Goal: Information Seeking & Learning: Learn about a topic

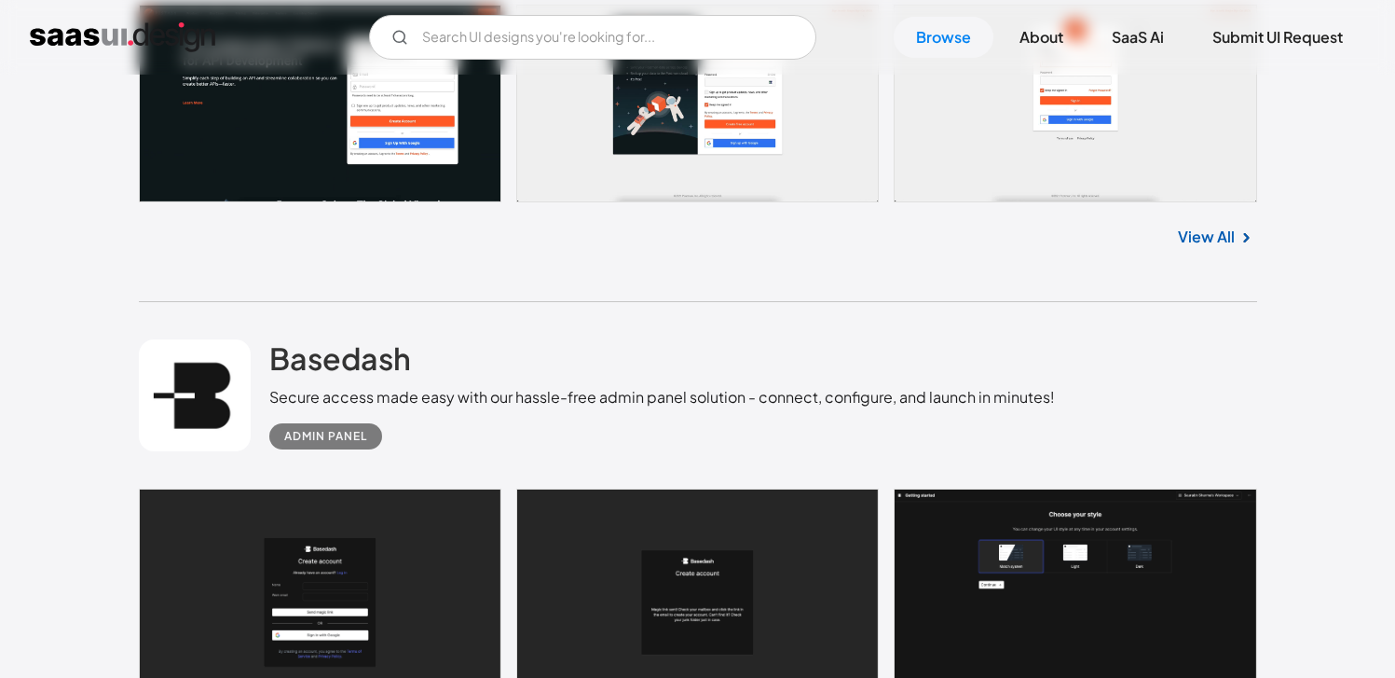
scroll to position [727, 0]
click at [726, 29] on input "Email Form" at bounding box center [592, 37] width 447 height 45
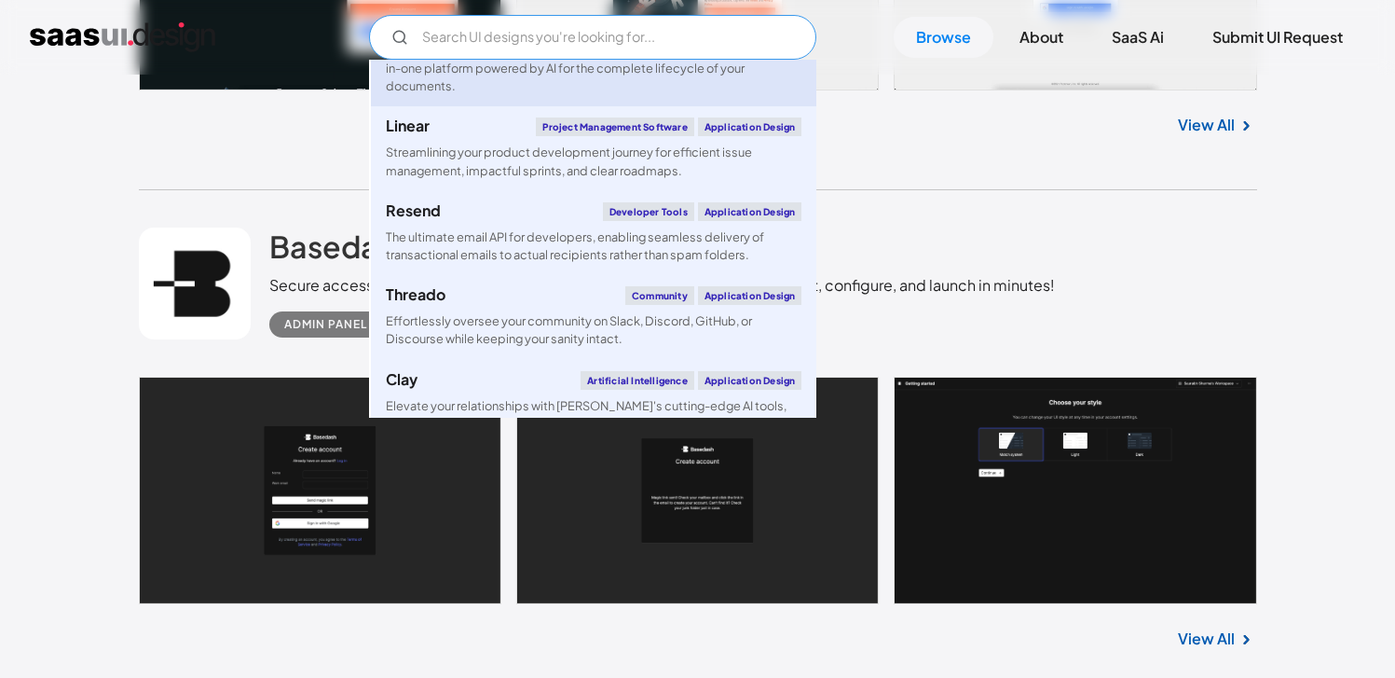
scroll to position [1007, 0]
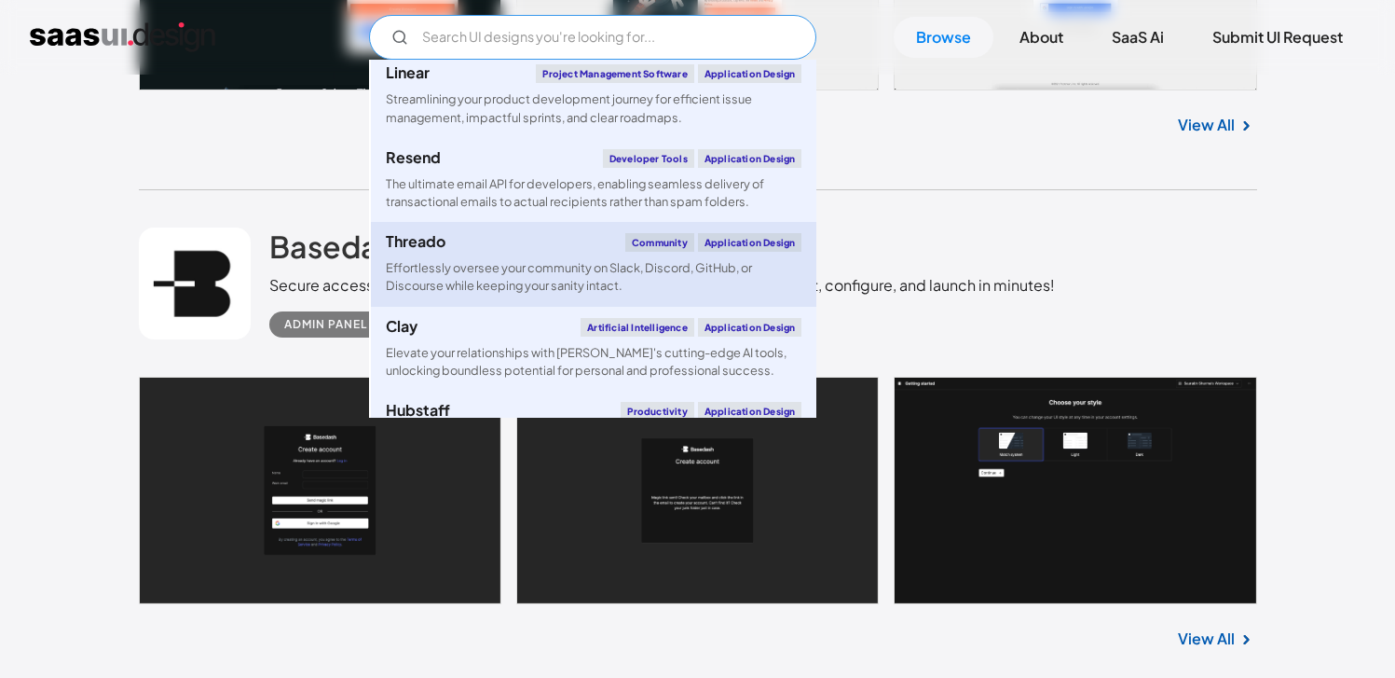
click at [535, 249] on div "Threado Community Application Design" at bounding box center [594, 242] width 416 height 19
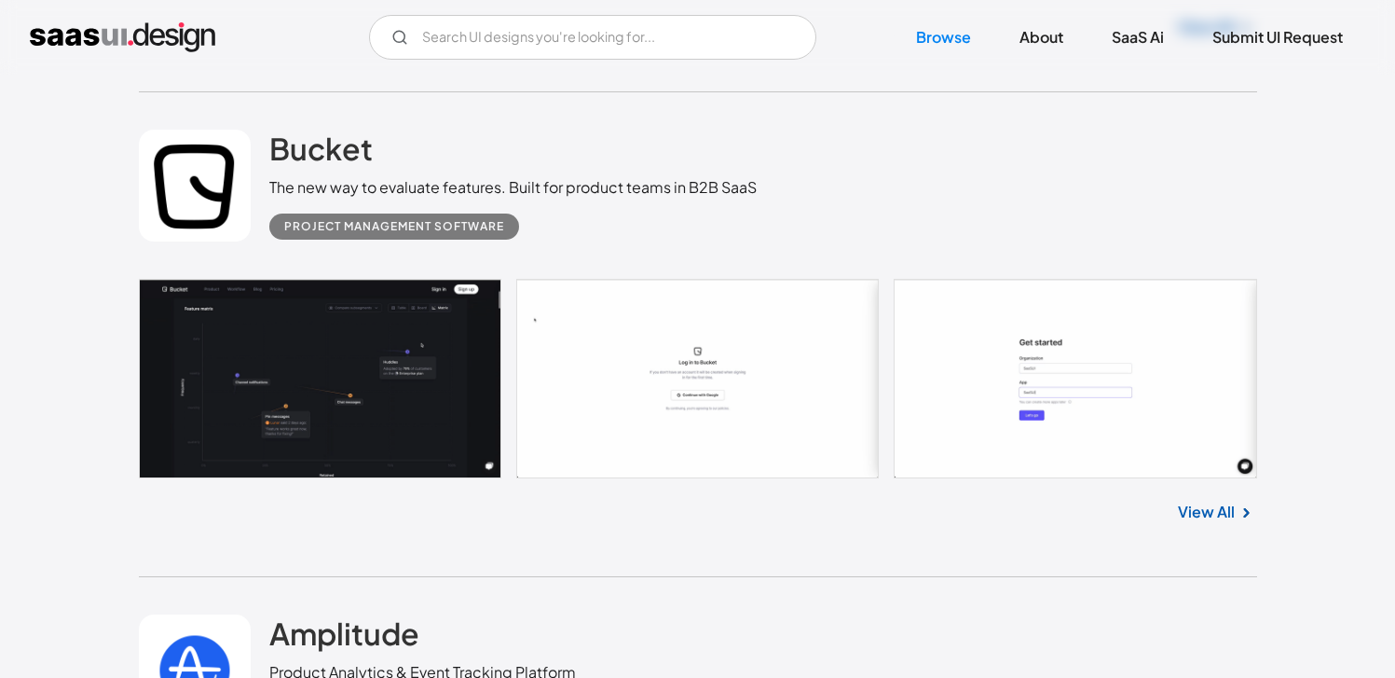
scroll to position [3356, 0]
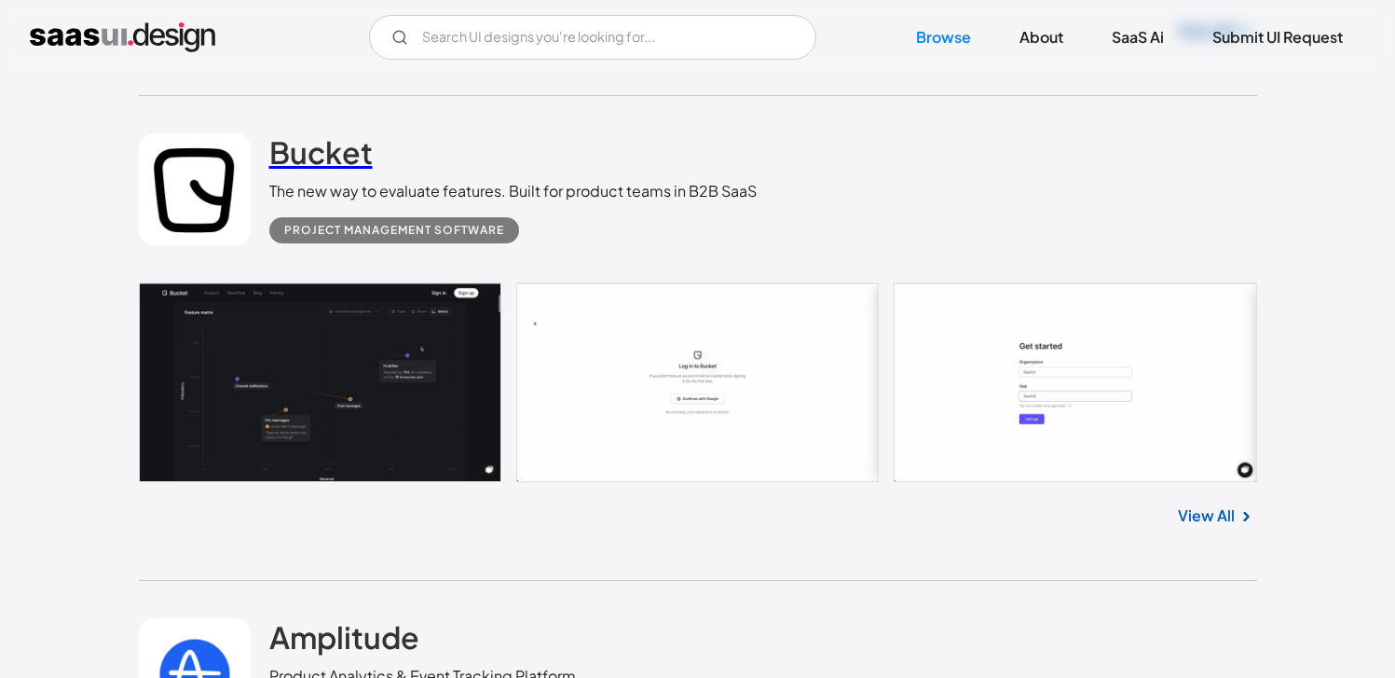
click at [354, 140] on h2 "Bucket" at bounding box center [320, 151] width 103 height 37
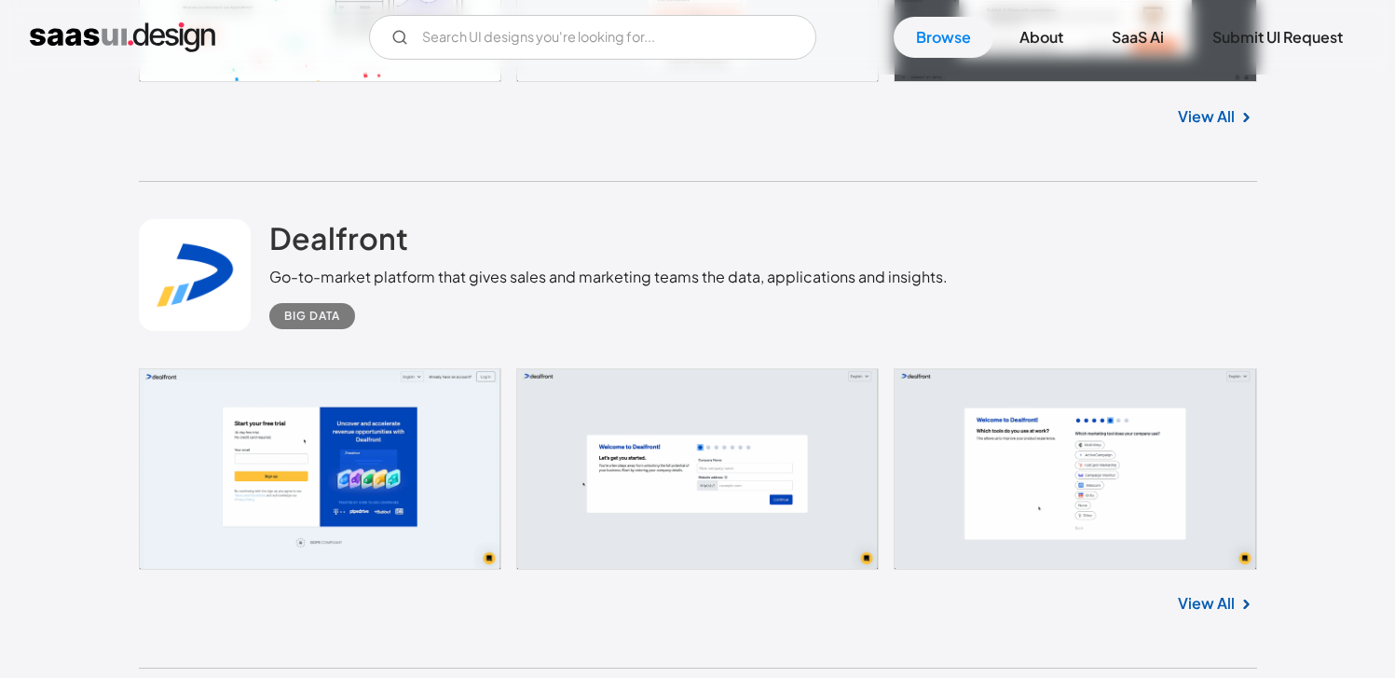
scroll to position [11689, 0]
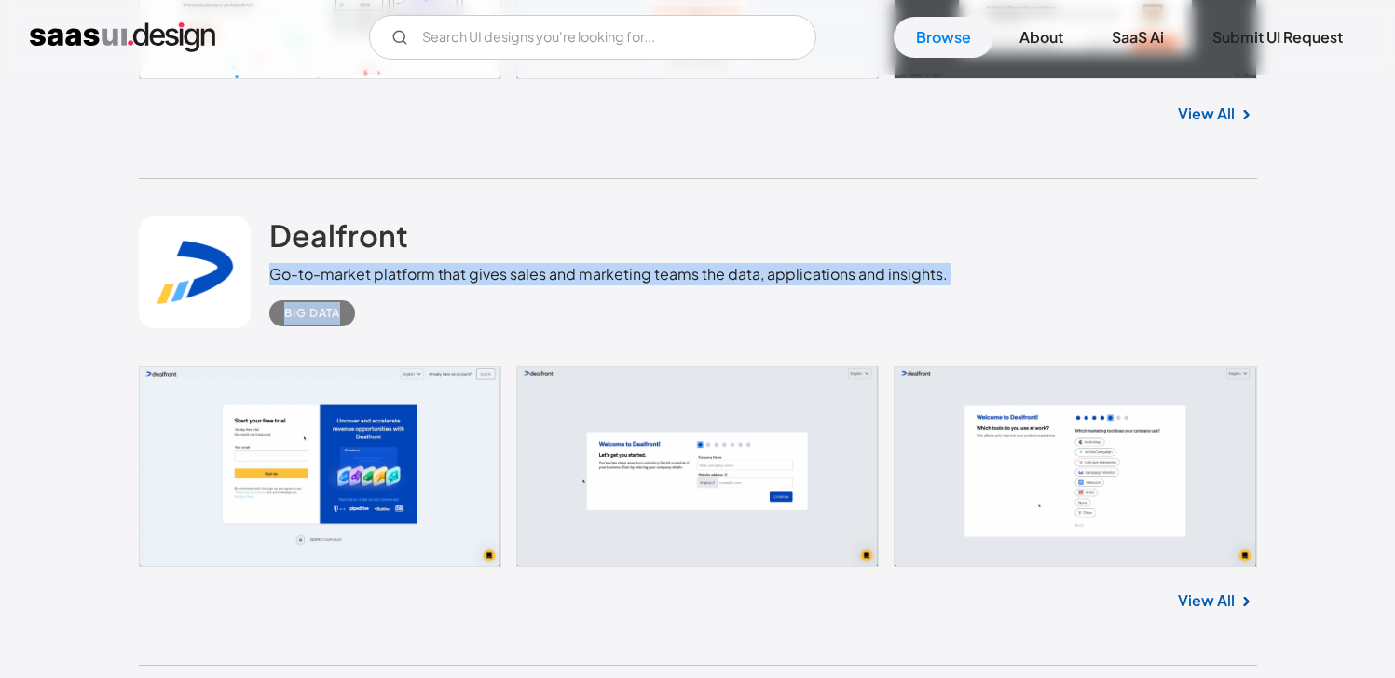
drag, startPoint x: 529, startPoint y: 249, endPoint x: 946, endPoint y: 310, distance: 421.2
click at [946, 310] on div "Dealfront Go-to-market platform that gives sales and marketing teams the data, …" at bounding box center [698, 272] width 1119 height 186
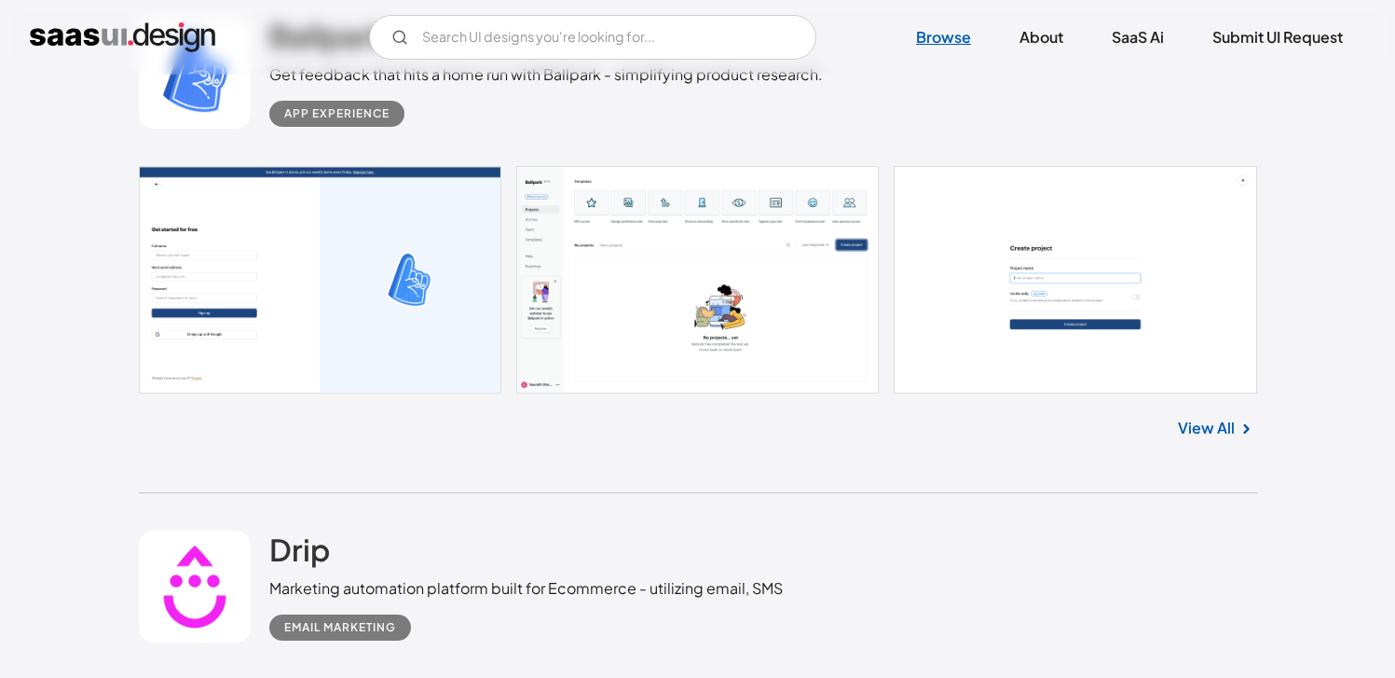
scroll to position [16414, 0]
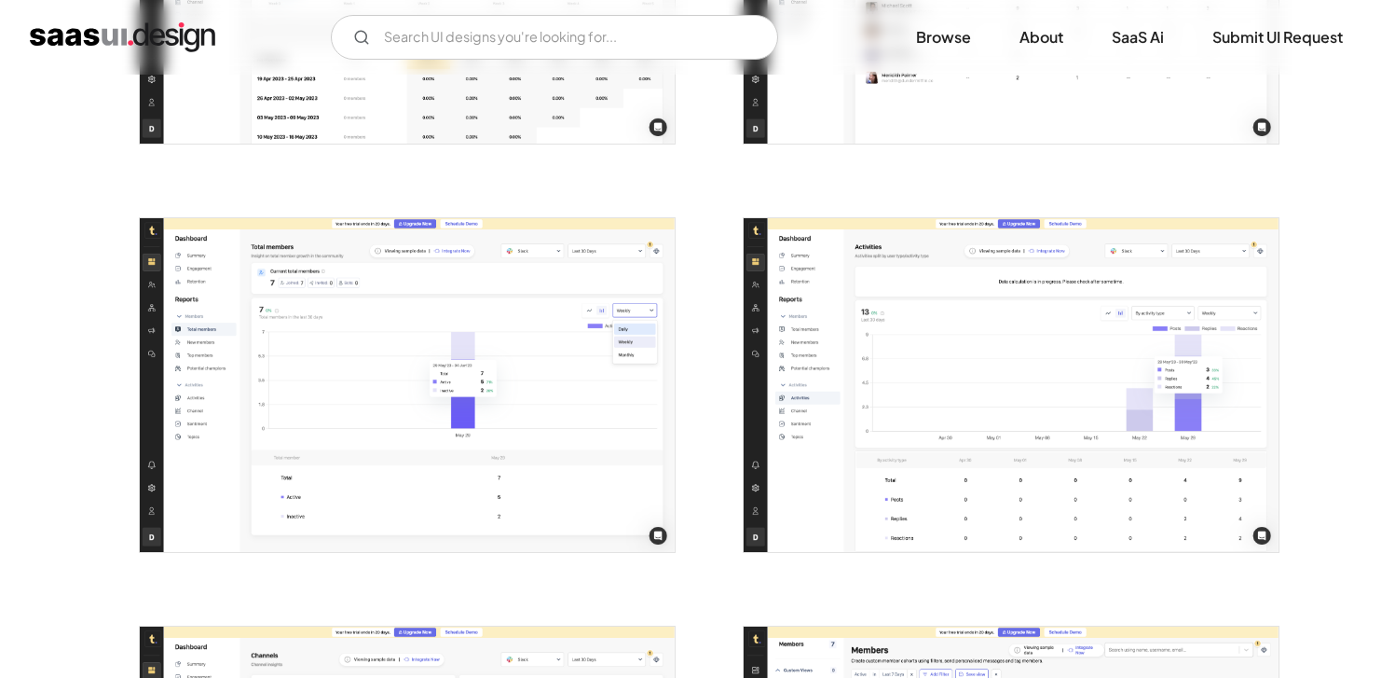
scroll to position [2265, 0]
click at [930, 42] on link "Browse" at bounding box center [944, 37] width 100 height 41
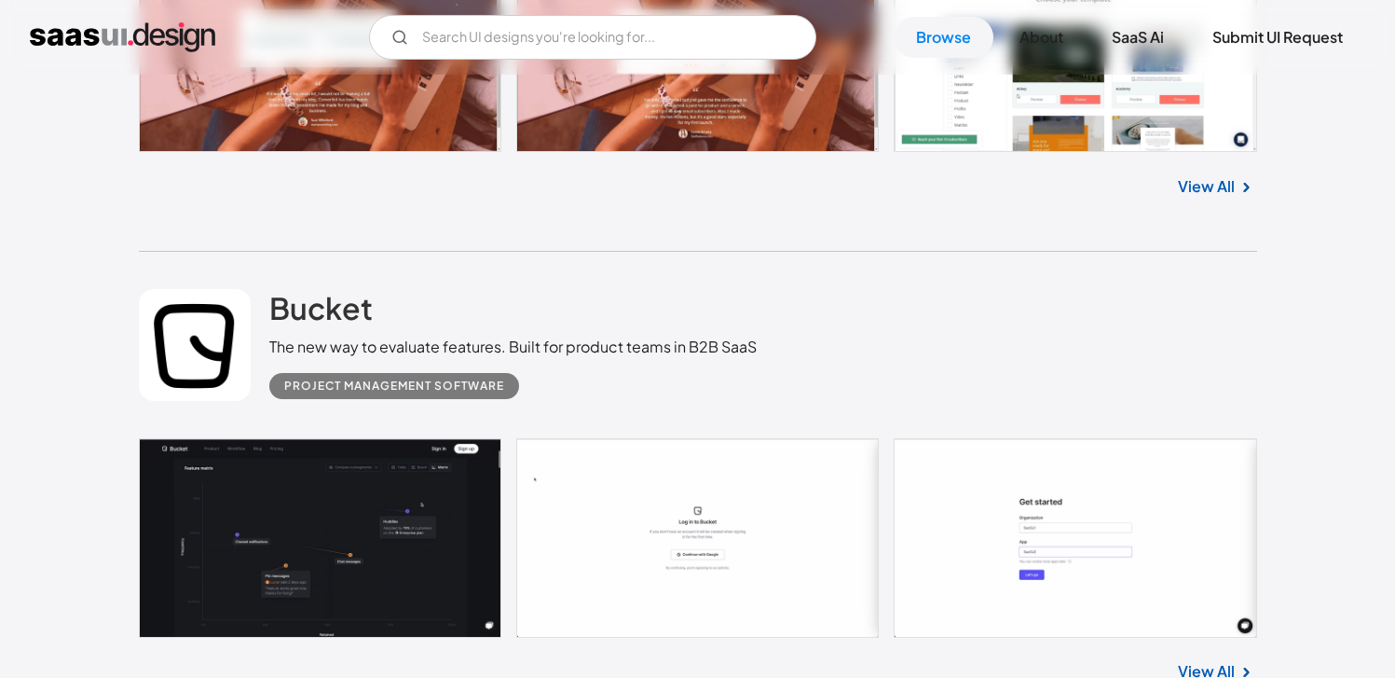
scroll to position [3202, 0]
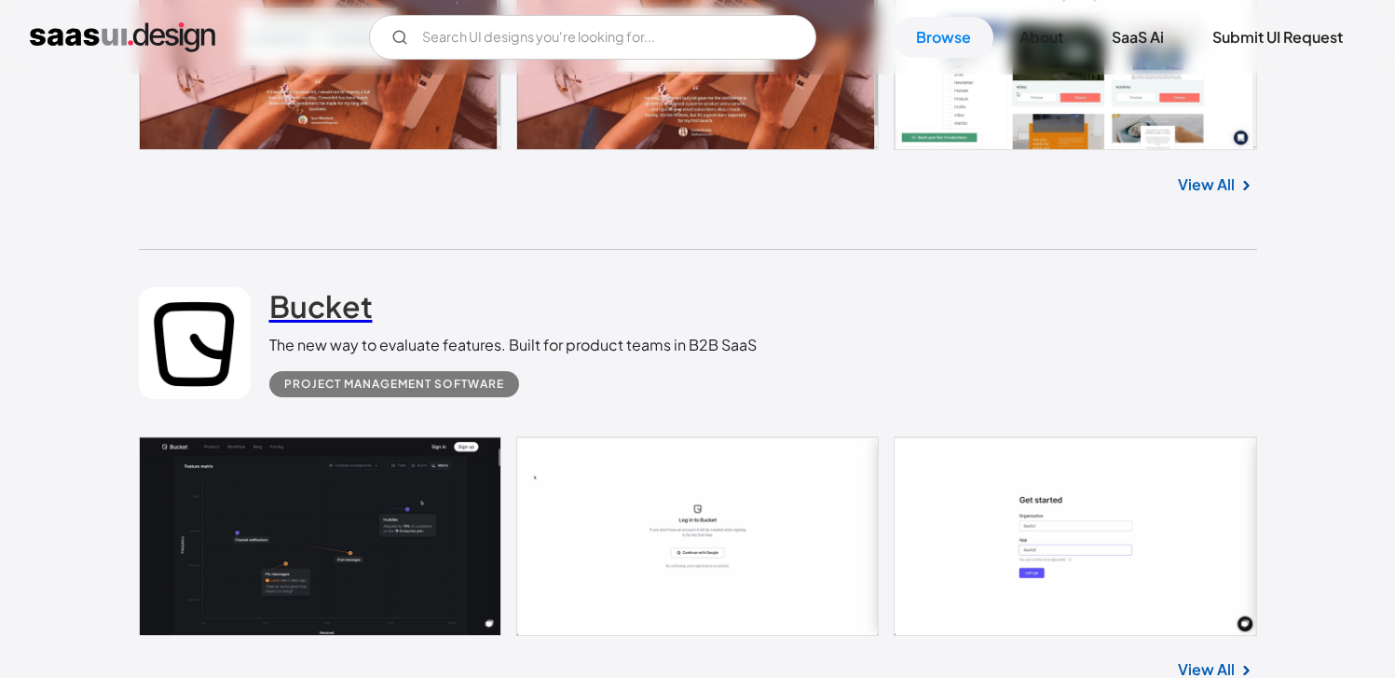
click at [309, 311] on h2 "Bucket" at bounding box center [320, 305] width 103 height 37
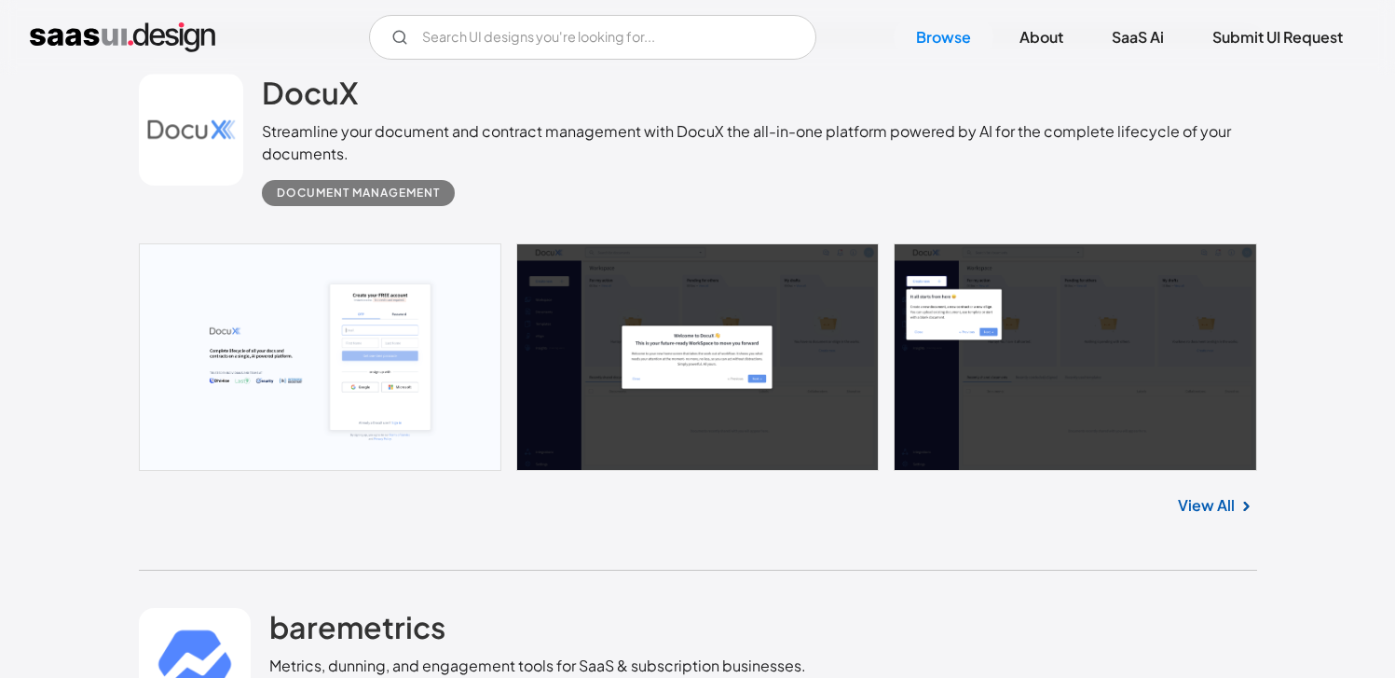
scroll to position [6334, 0]
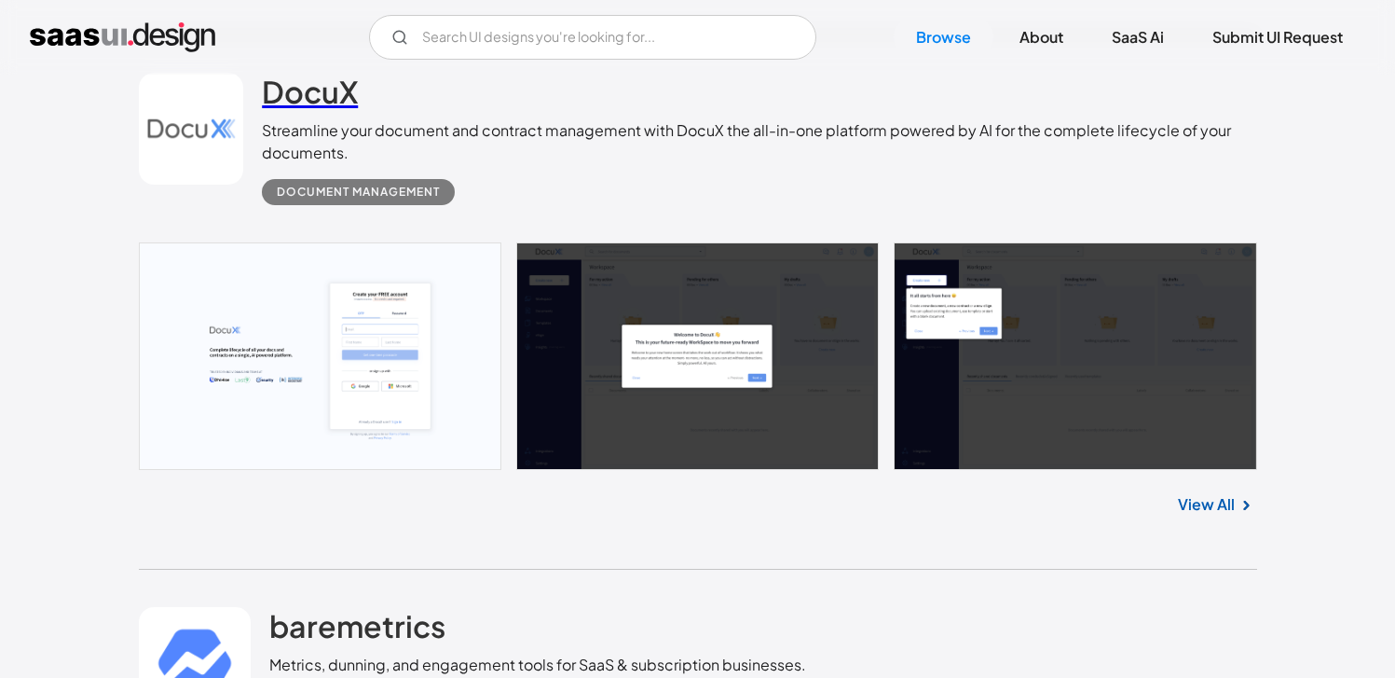
click at [317, 95] on h2 "DocuX" at bounding box center [310, 91] width 96 height 37
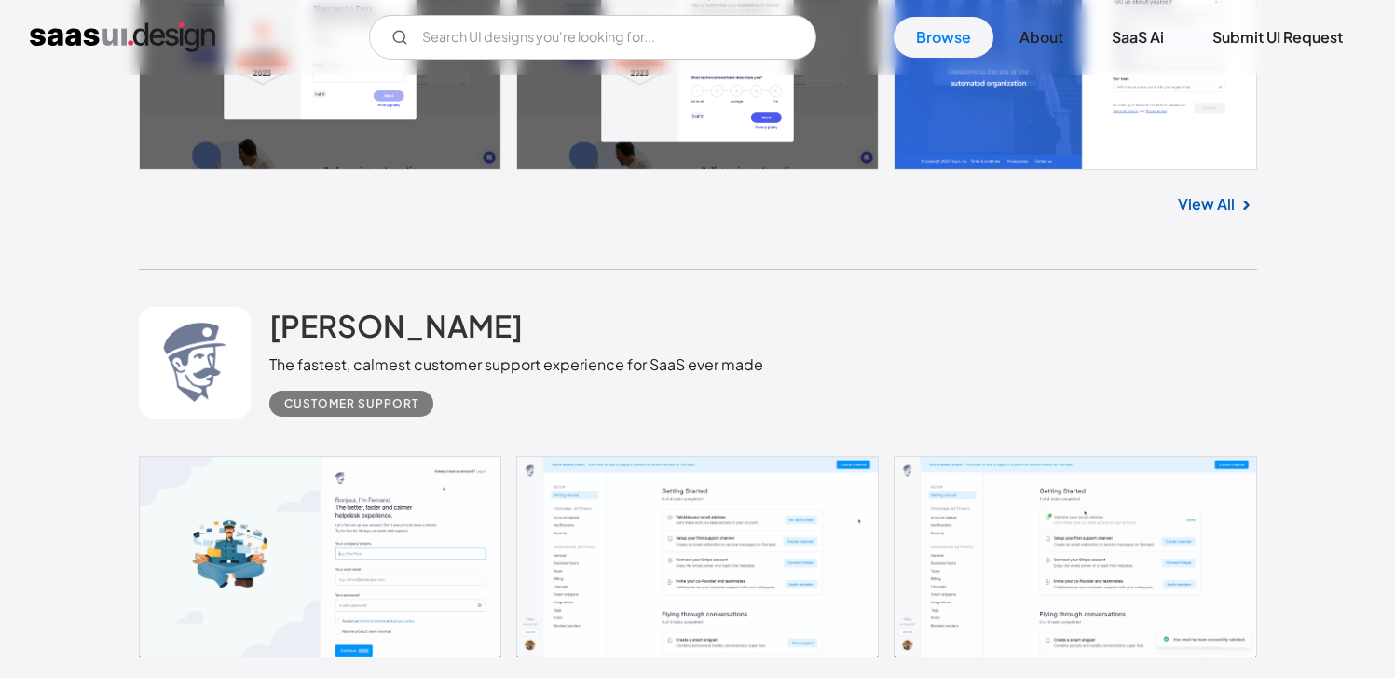
scroll to position [7634, 0]
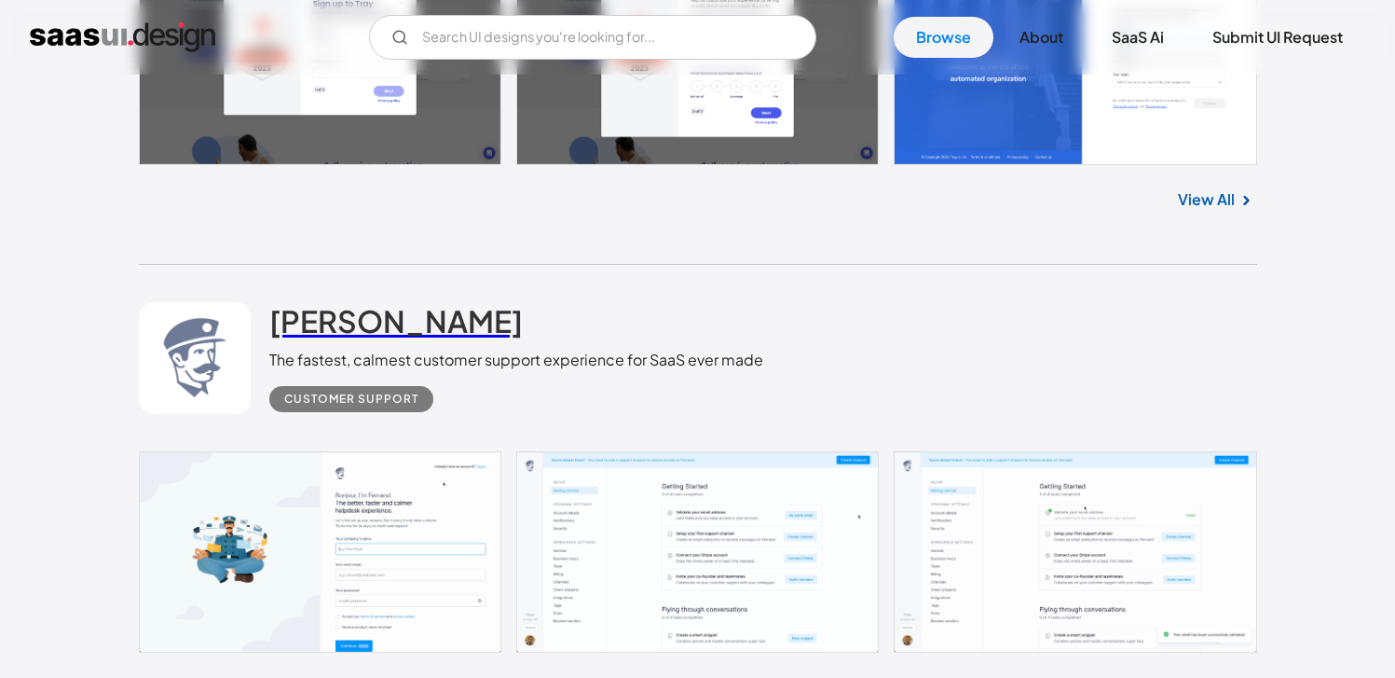
click at [359, 312] on h2 "[PERSON_NAME]" at bounding box center [396, 320] width 254 height 37
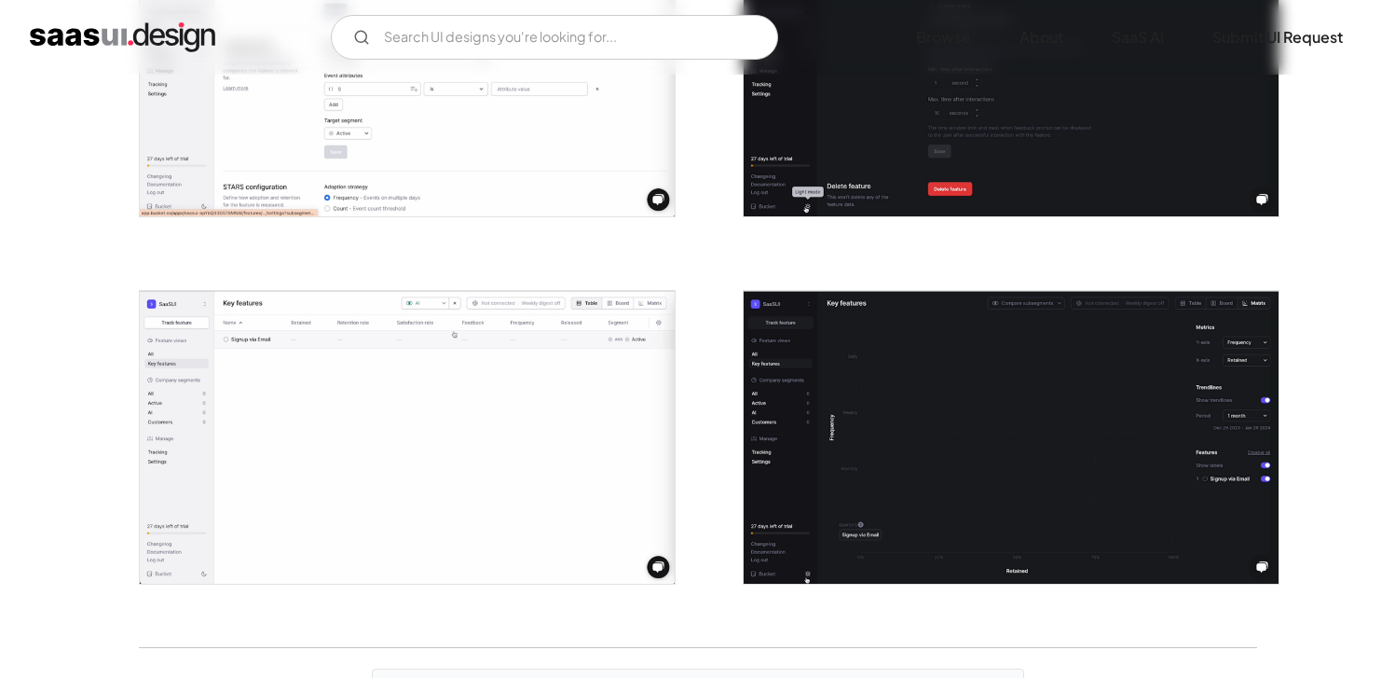
scroll to position [3247, 0]
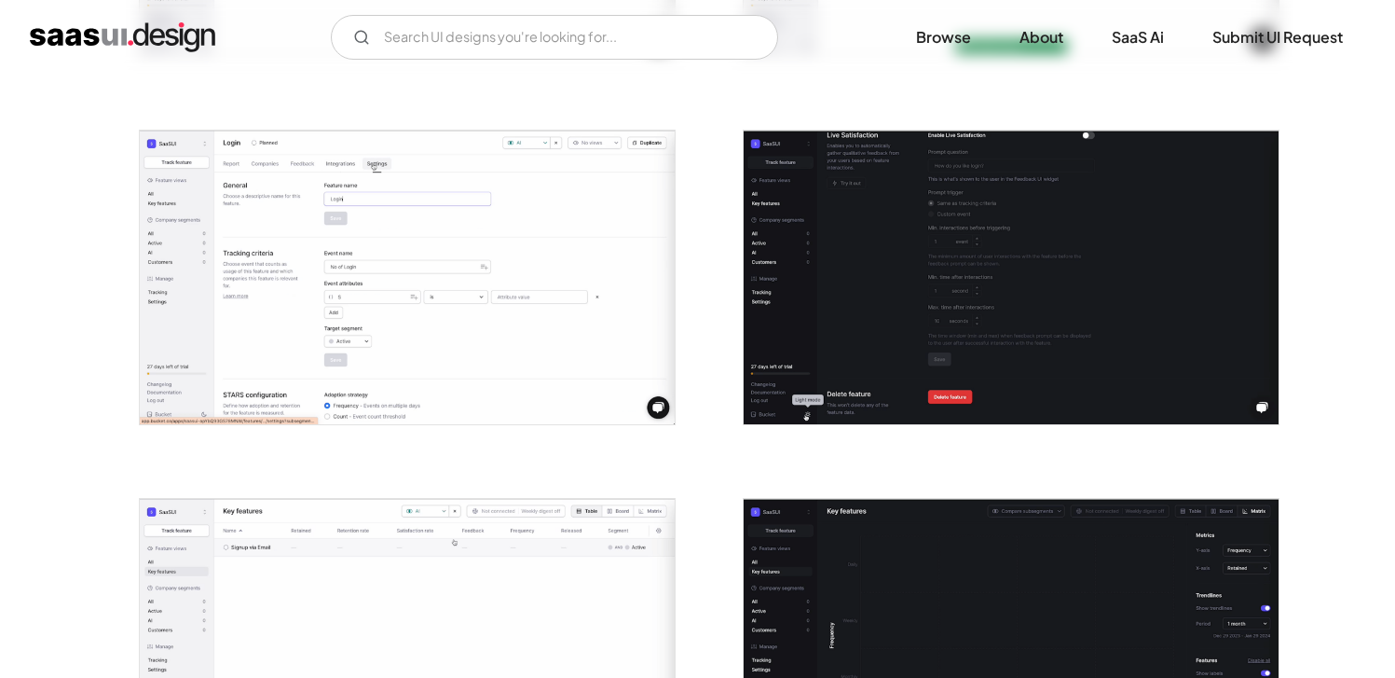
drag, startPoint x: 1039, startPoint y: 242, endPoint x: 1016, endPoint y: 242, distance: 23.3
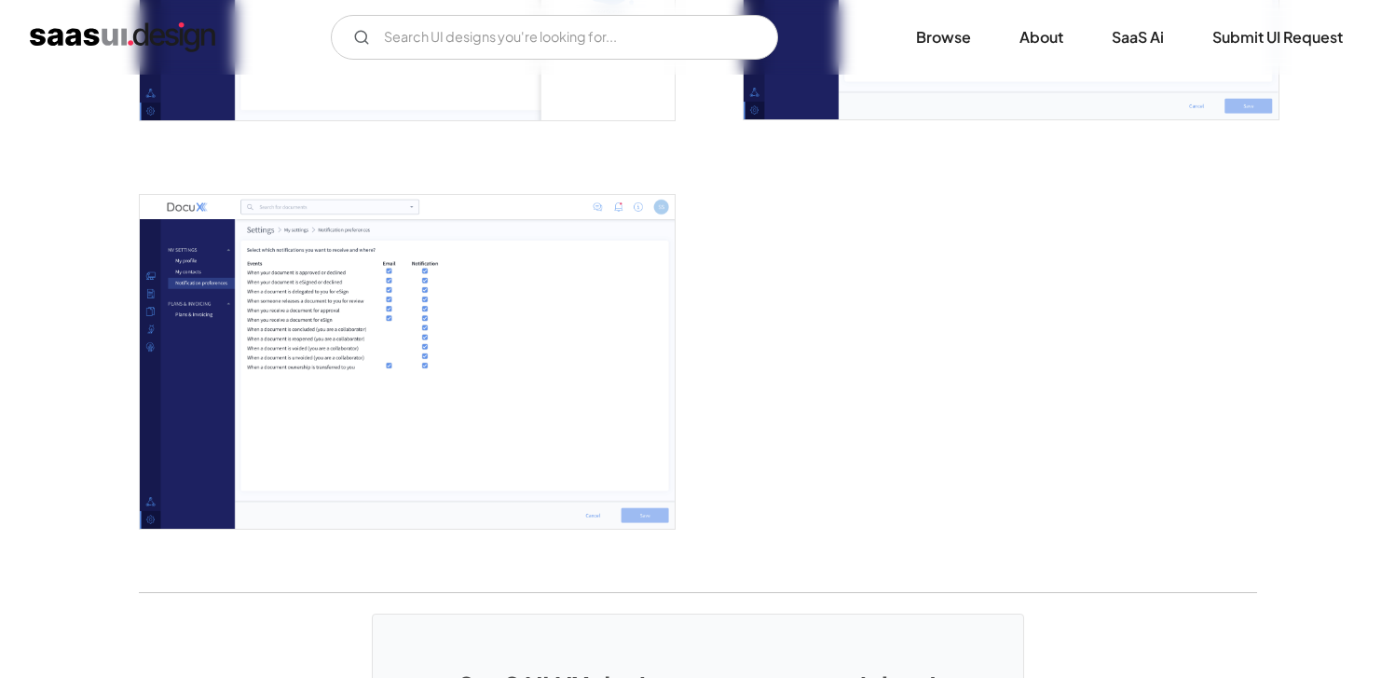
scroll to position [4460, 0]
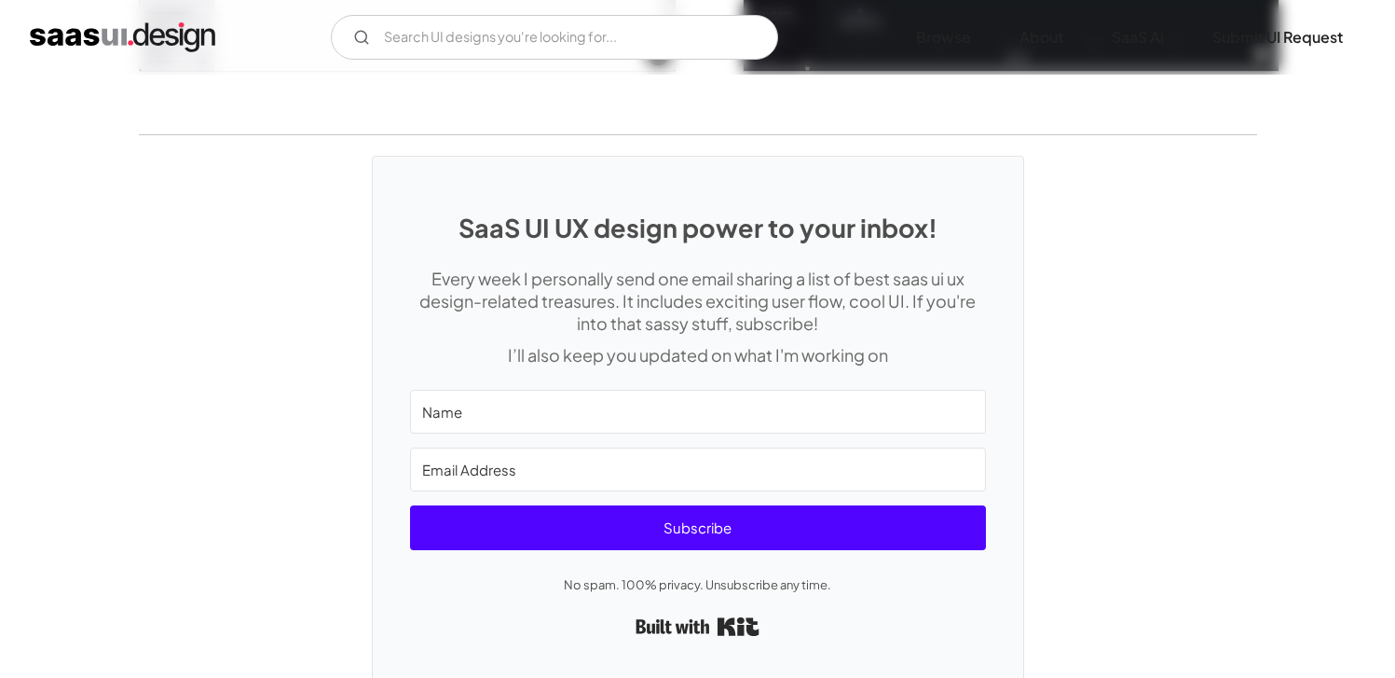
scroll to position [3929, 0]
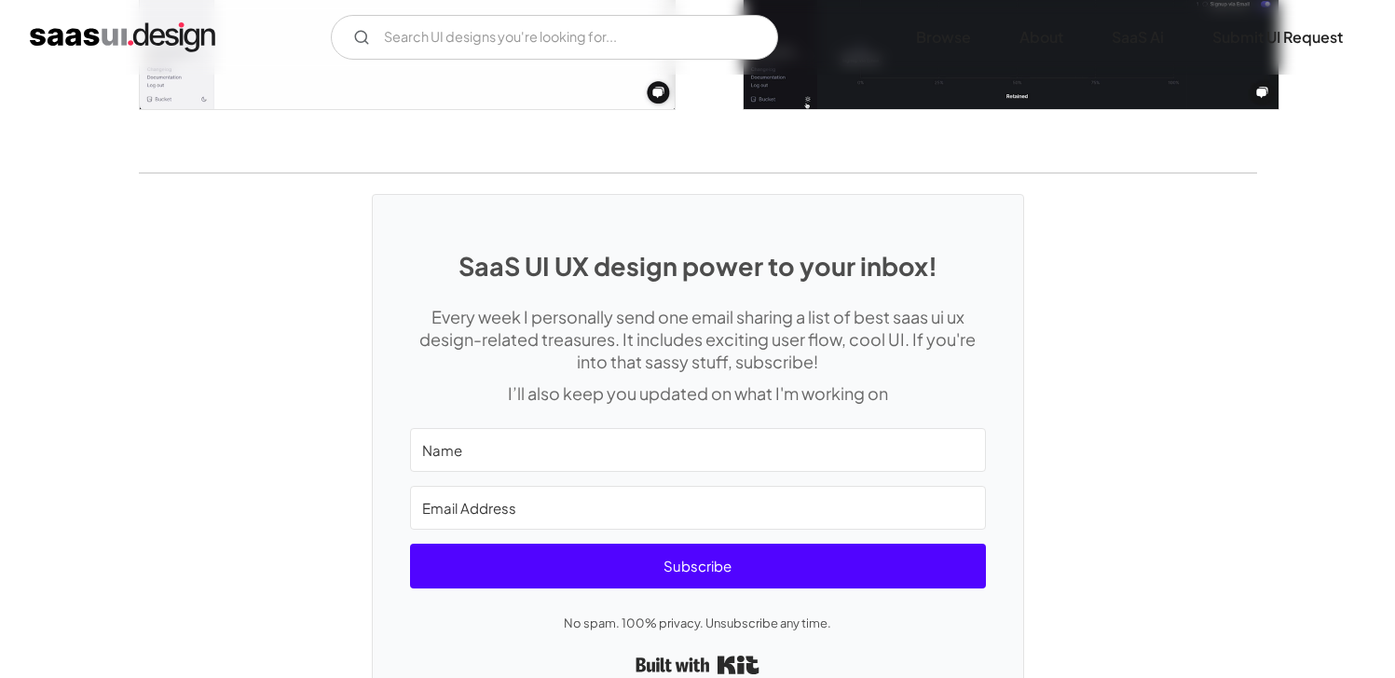
drag, startPoint x: 1223, startPoint y: 480, endPoint x: 1205, endPoint y: 429, distance: 54.2
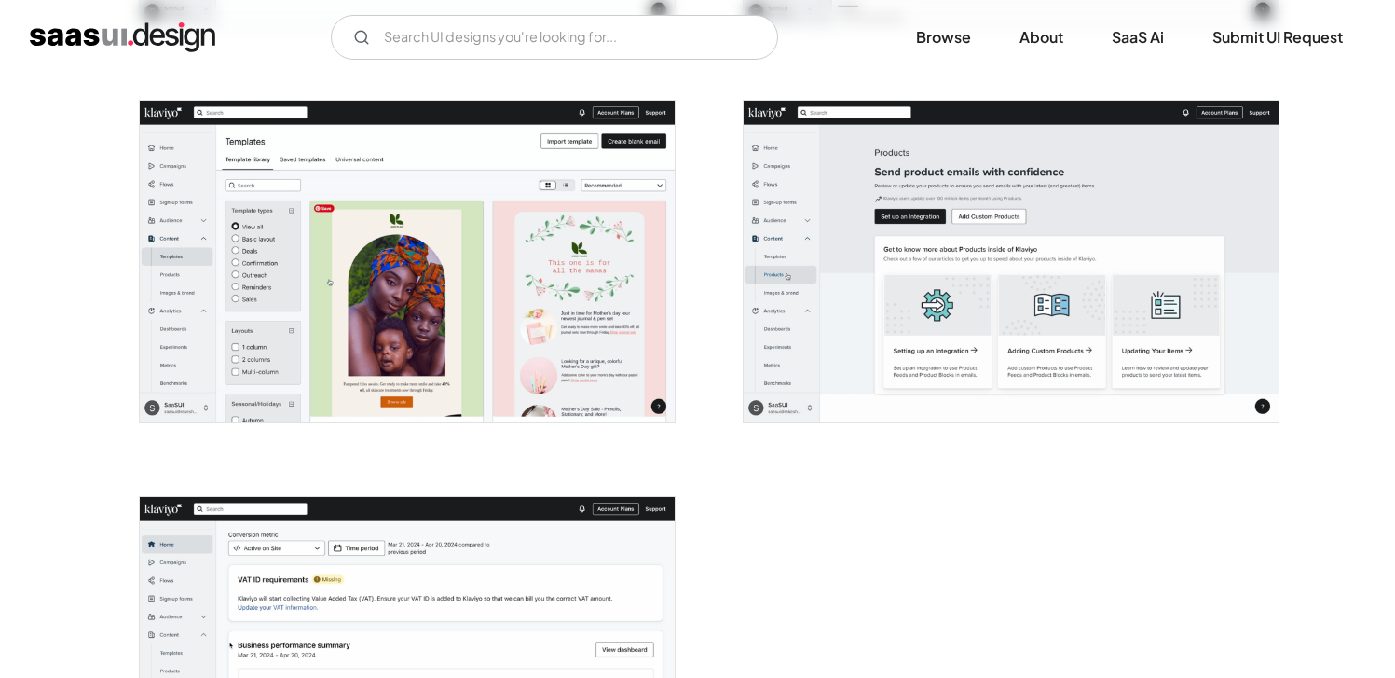
scroll to position [4693, 0]
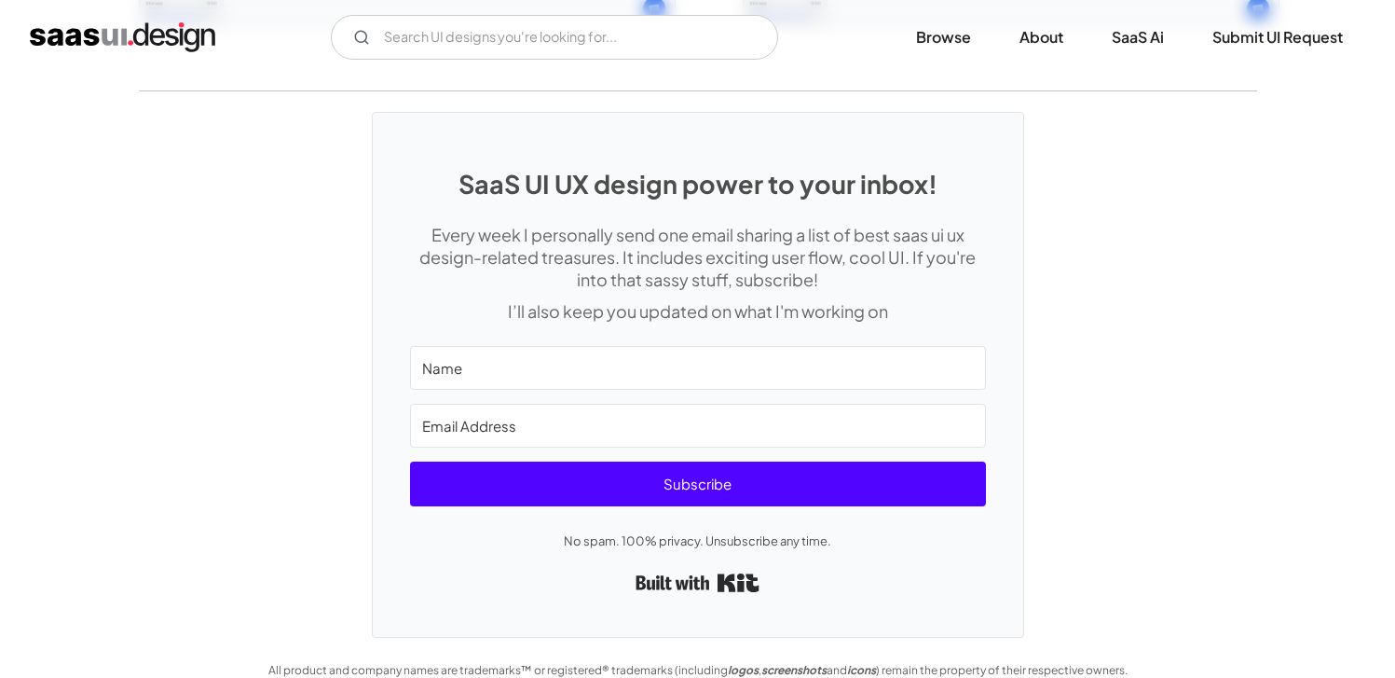
scroll to position [5238, 0]
